Goal: Task Accomplishment & Management: Use online tool/utility

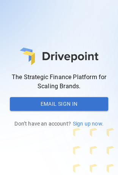
click at [62, 105] on button "Email Sign In" at bounding box center [59, 104] width 99 height 14
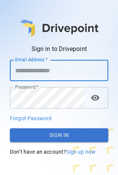
click at [45, 70] on input "Email Address   *" at bounding box center [59, 70] width 99 height 21
type input "**********"
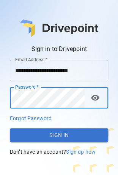
click at [69, 131] on button "Sign In" at bounding box center [59, 135] width 99 height 14
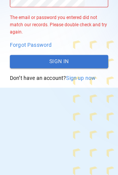
scroll to position [49, 0]
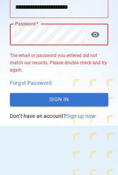
click at [94, 35] on span "visibility" at bounding box center [95, 34] width 9 height 9
click at [0, 38] on html "**********" at bounding box center [59, 38] width 118 height 175
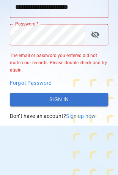
click at [36, 79] on p "Forgot Password" at bounding box center [59, 83] width 99 height 8
click at [36, 81] on span "Forgot Password" at bounding box center [31, 83] width 42 height 6
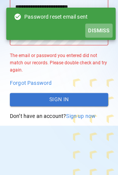
click at [103, 27] on button "Dismiss" at bounding box center [98, 31] width 27 height 14
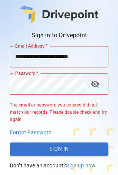
scroll to position [88, 0]
